Goal: Task Accomplishment & Management: Manage account settings

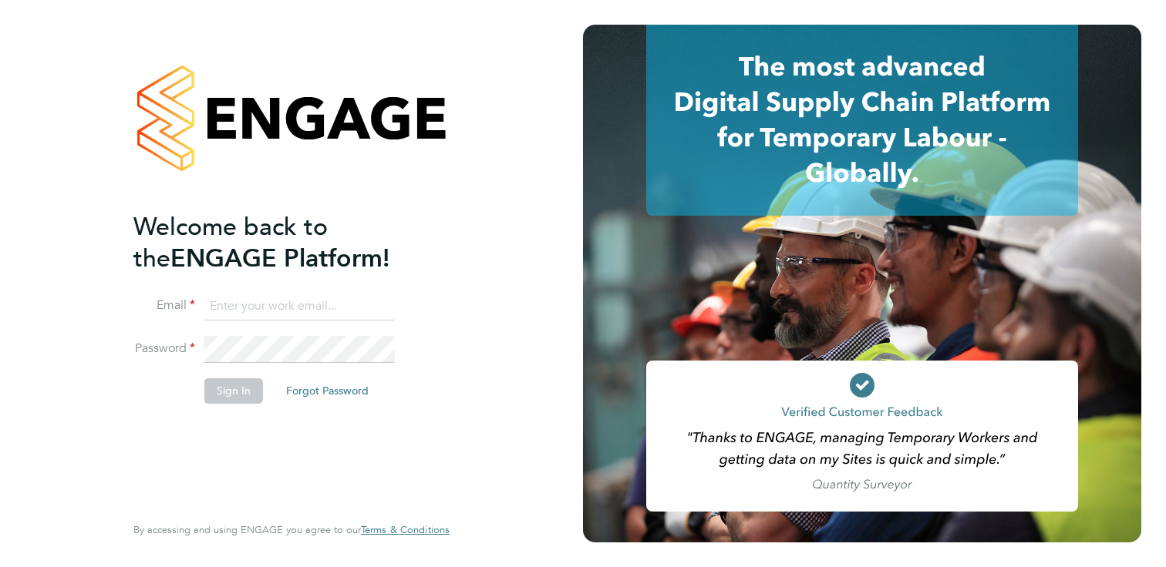
click at [310, 298] on input at bounding box center [299, 307] width 190 height 28
type input "[PERSON_NAME][EMAIL_ADDRESS][PERSON_NAME][DOMAIN_NAME]"
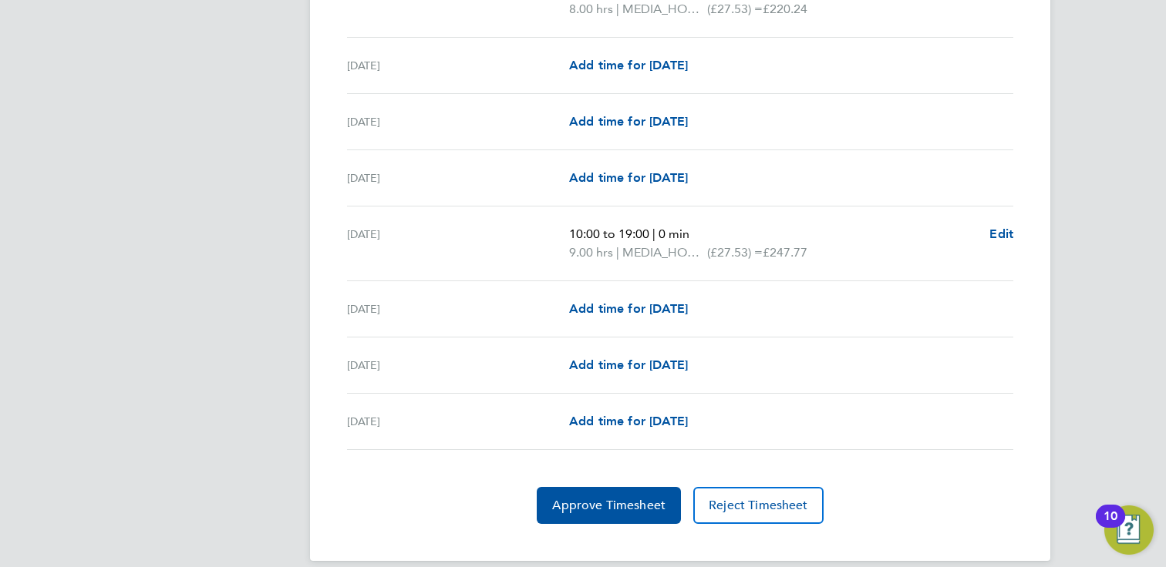
scroll to position [1853, 0]
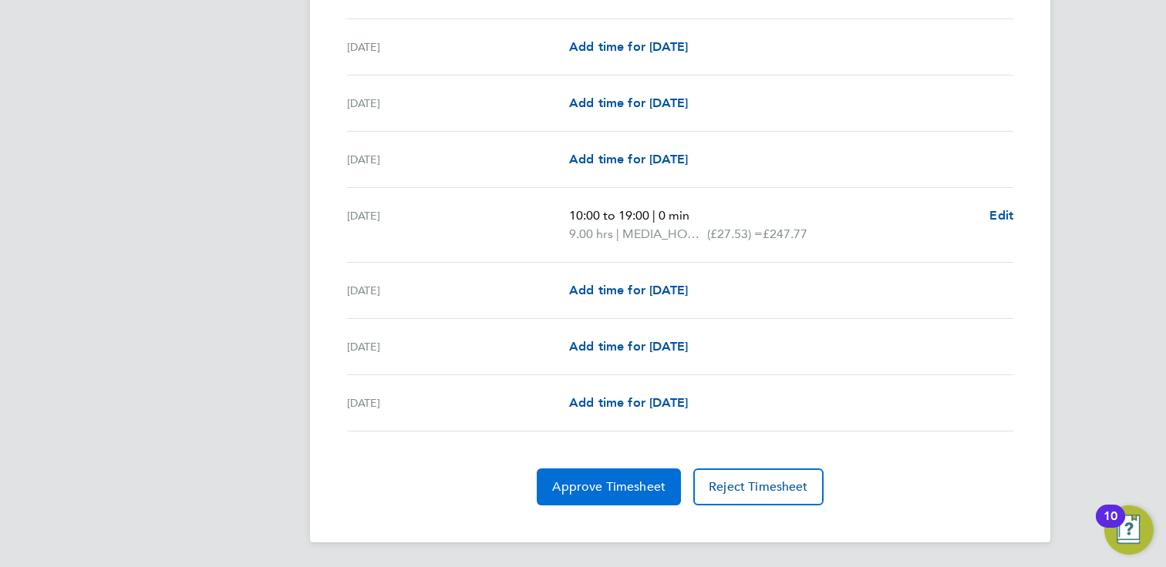
click at [592, 483] on span "Approve Timesheet" at bounding box center [608, 487] width 113 height 15
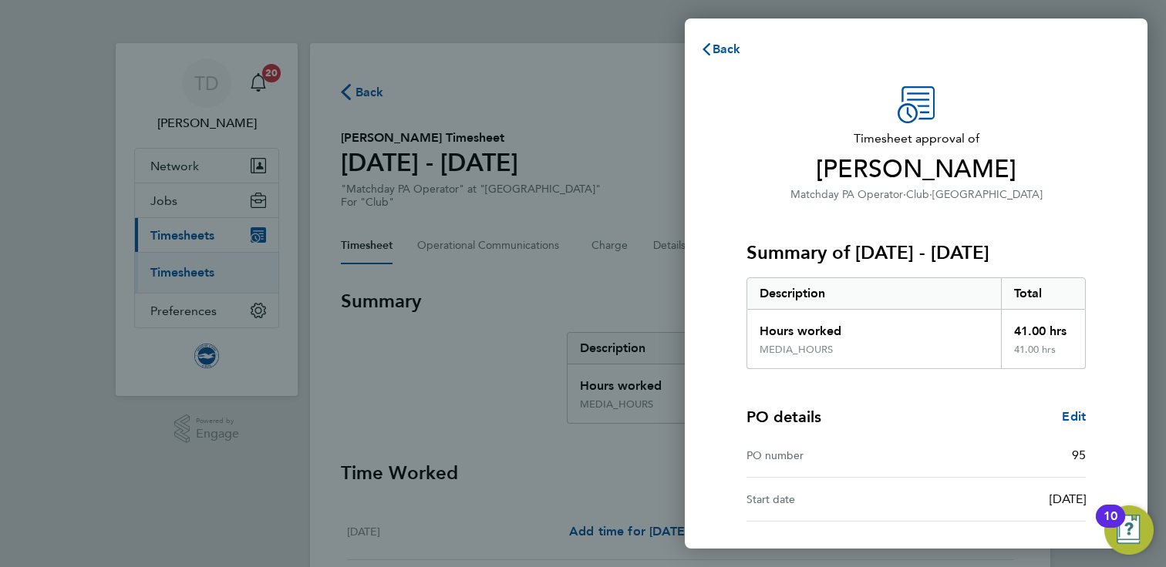
scroll to position [127, 0]
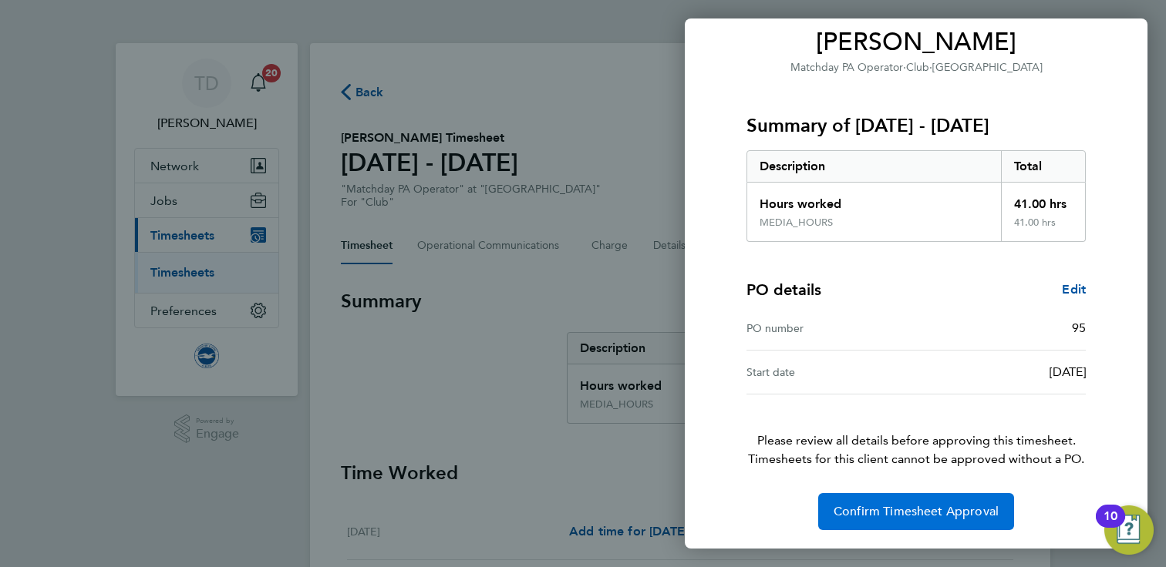
click at [898, 518] on span "Confirm Timesheet Approval" at bounding box center [915, 511] width 165 height 15
